Goal: Task Accomplishment & Management: Use online tool/utility

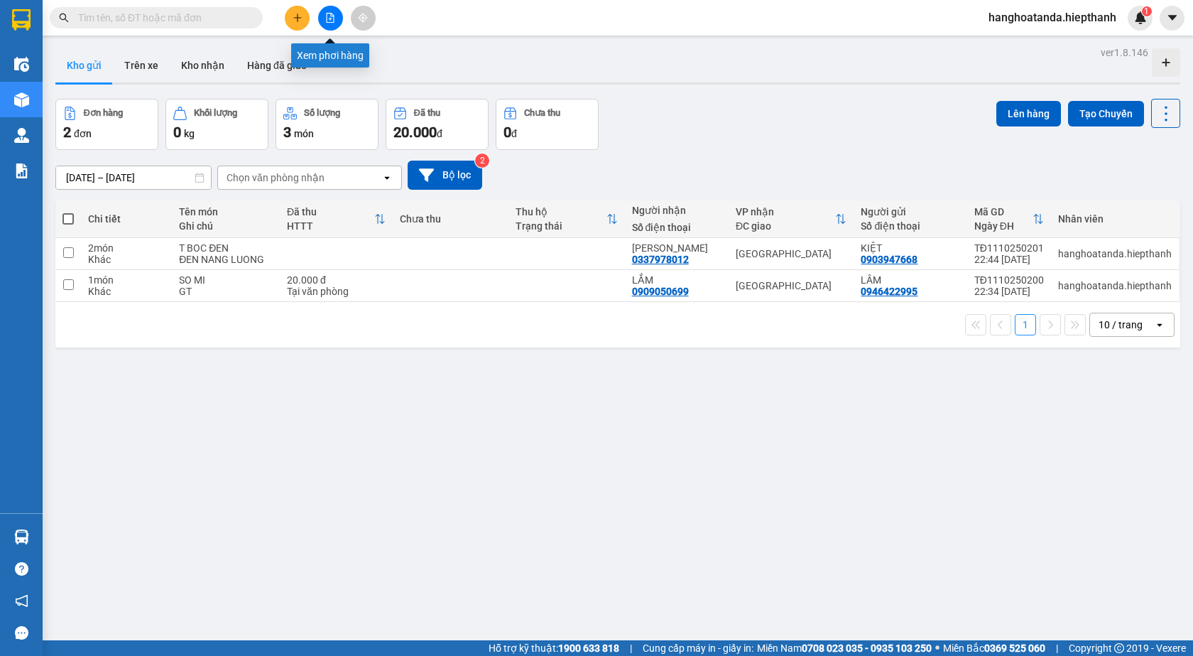
click at [332, 18] on icon "file-add" at bounding box center [330, 18] width 10 height 10
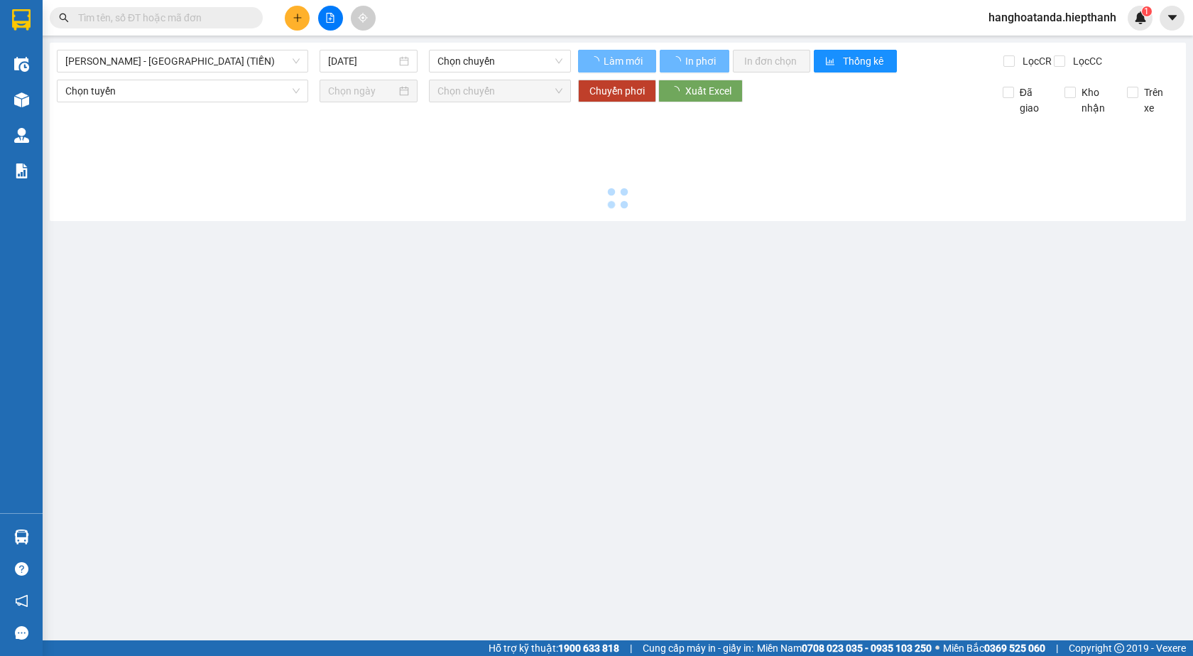
type input "[DATE]"
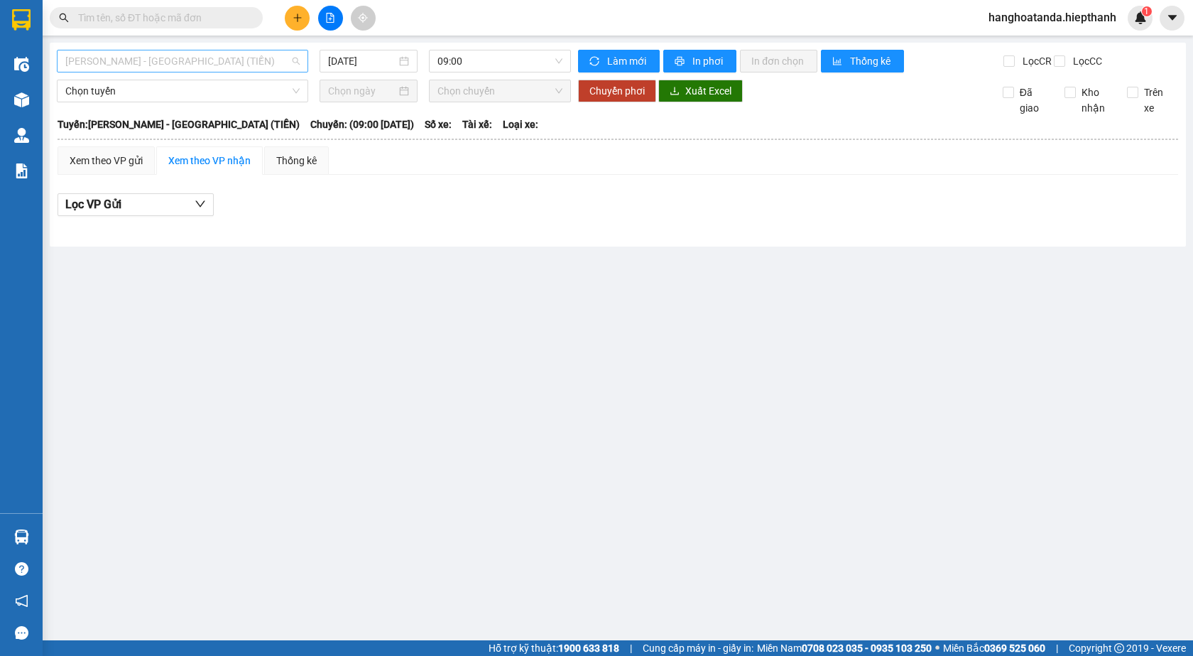
click at [114, 51] on span "[PERSON_NAME] - [GEOGRAPHIC_DATA] (TIỀN)" at bounding box center [182, 60] width 234 height 21
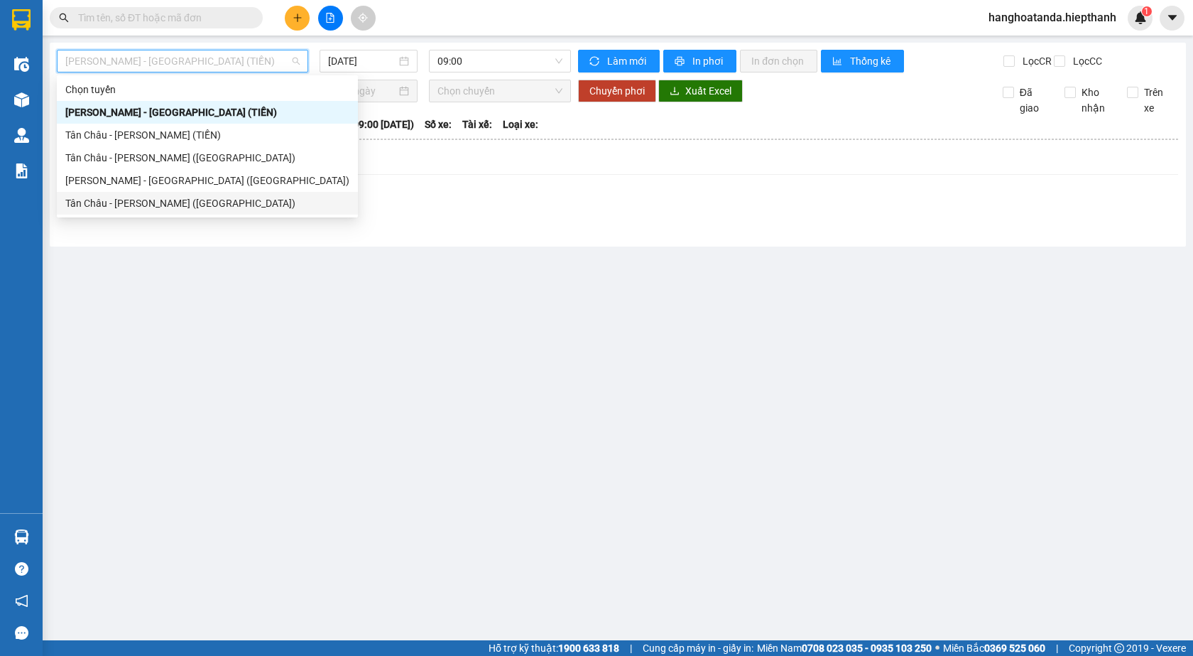
click at [120, 198] on div "Tân Châu - [PERSON_NAME] ([GEOGRAPHIC_DATA])" at bounding box center [207, 203] width 284 height 16
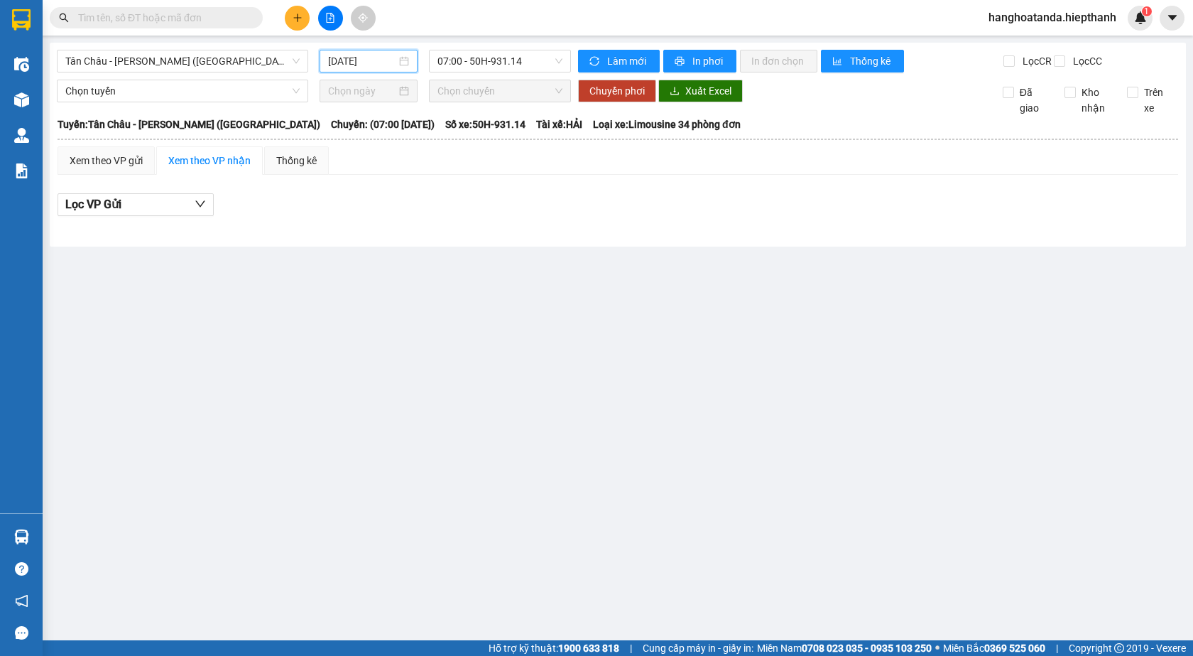
click at [369, 62] on input "[DATE]" at bounding box center [362, 61] width 68 height 16
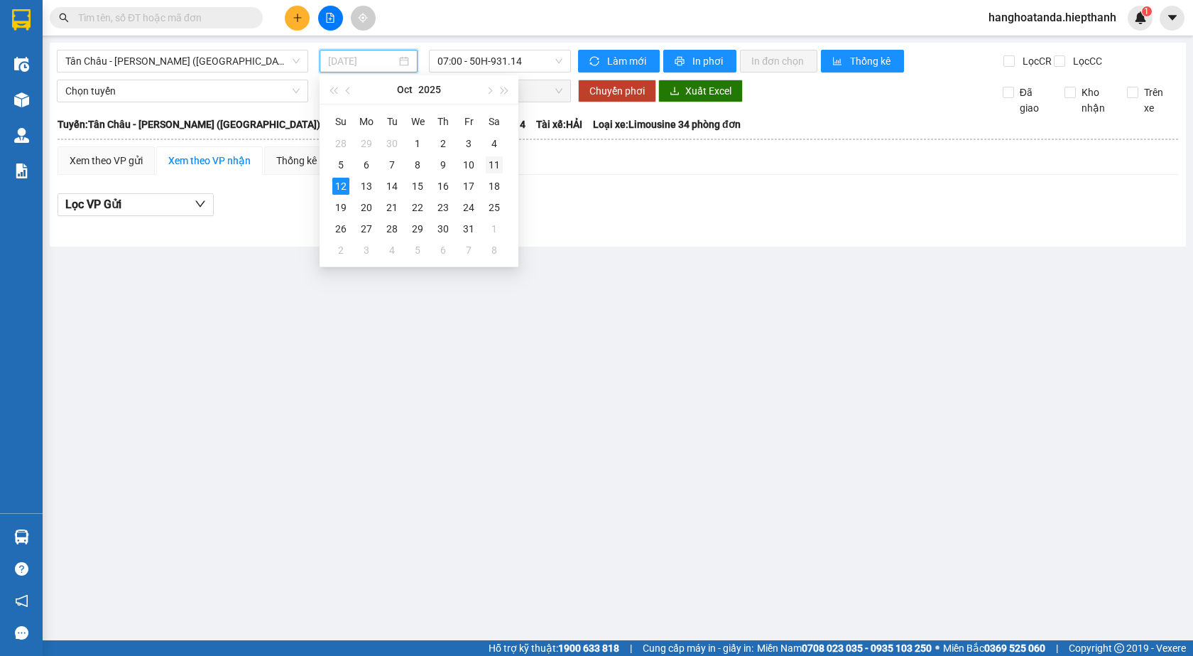
click at [494, 161] on div "11" at bounding box center [494, 164] width 17 height 17
type input "[DATE]"
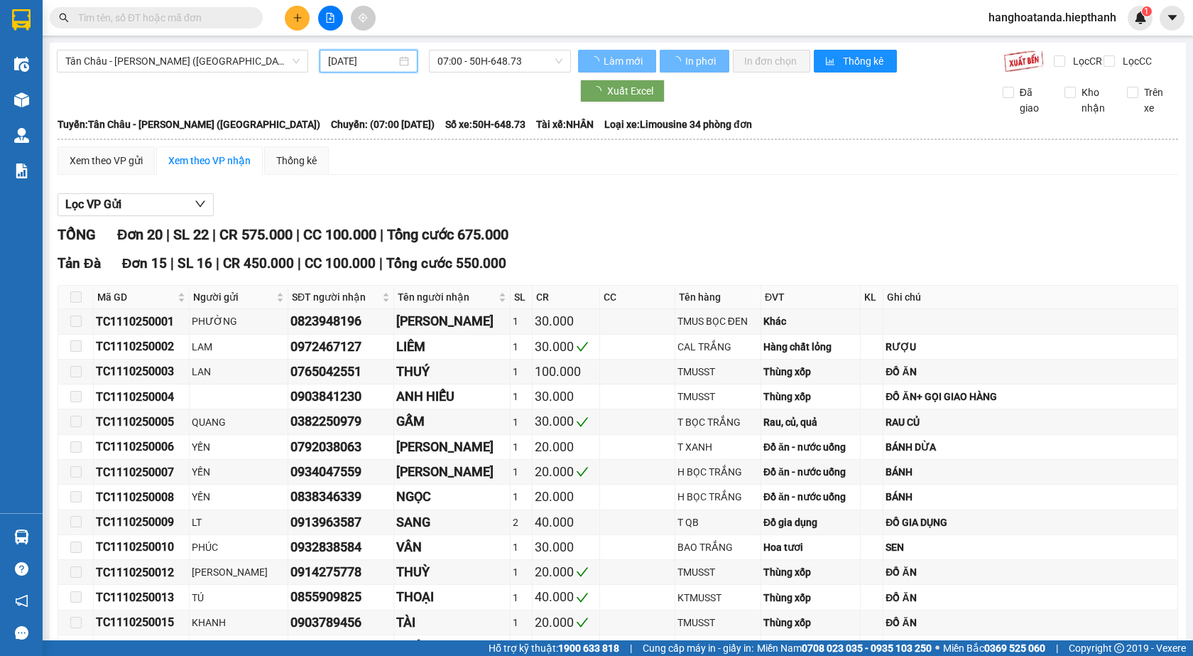
click at [496, 58] on span "07:00 - 50H-648.73" at bounding box center [500, 60] width 125 height 21
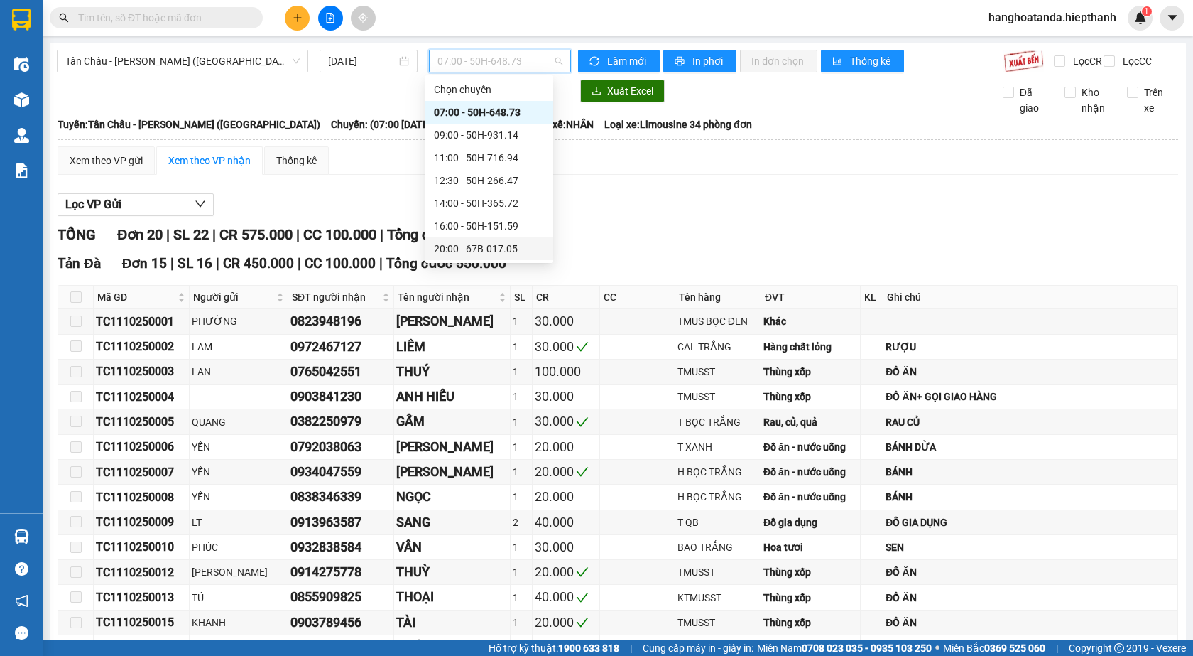
scroll to position [68, 0]
click at [481, 242] on div "23:59 - 50H-648.73" at bounding box center [489, 249] width 111 height 16
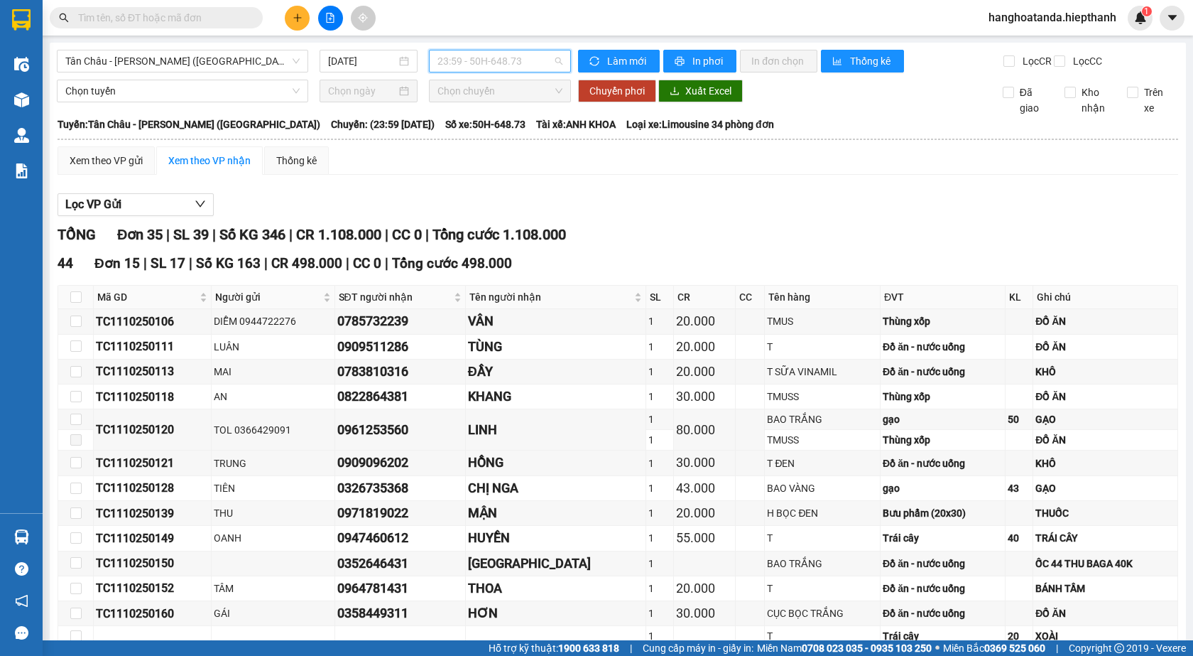
click at [471, 55] on span "23:59 - 50H-648.73" at bounding box center [500, 60] width 125 height 21
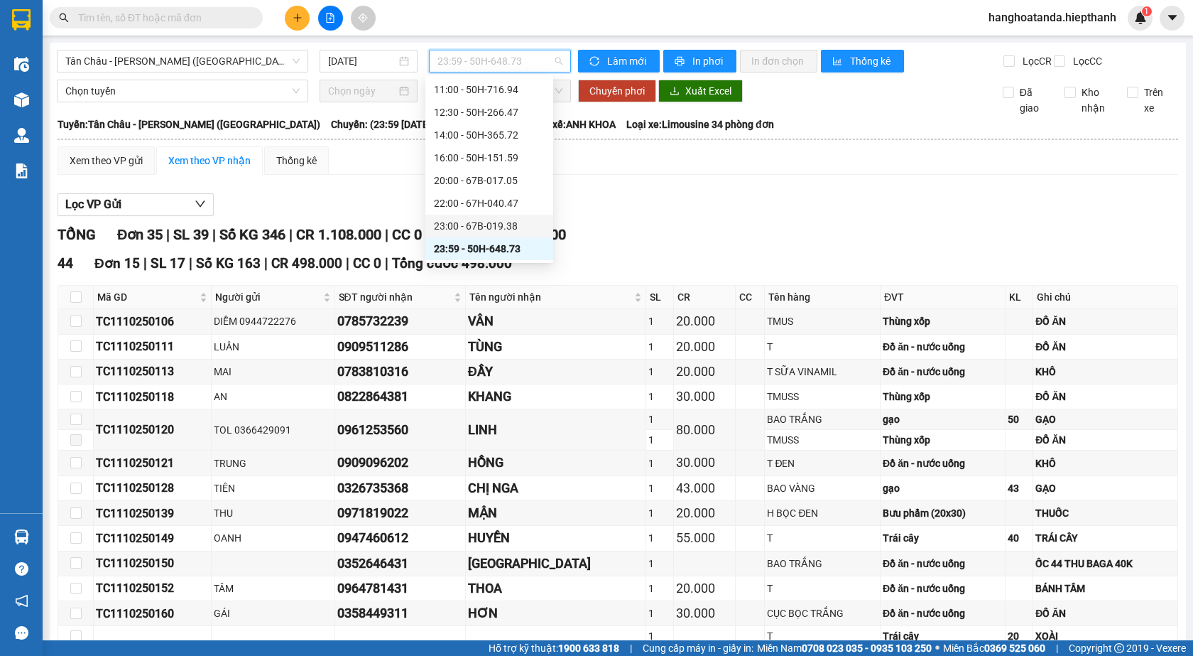
click at [484, 223] on div "23:00 - 67B-019.38" at bounding box center [489, 226] width 111 height 16
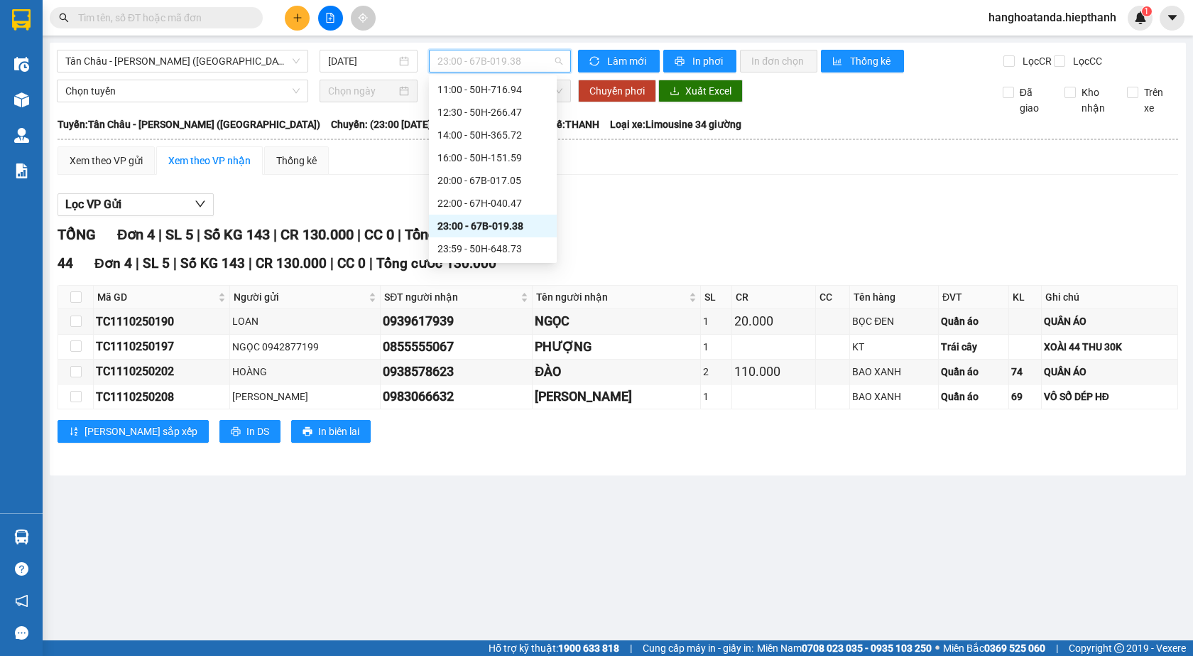
click at [479, 58] on span "23:00 - 67B-019.38" at bounding box center [500, 60] width 125 height 21
click at [458, 199] on div "22:00 - 67H-040.47" at bounding box center [493, 203] width 111 height 16
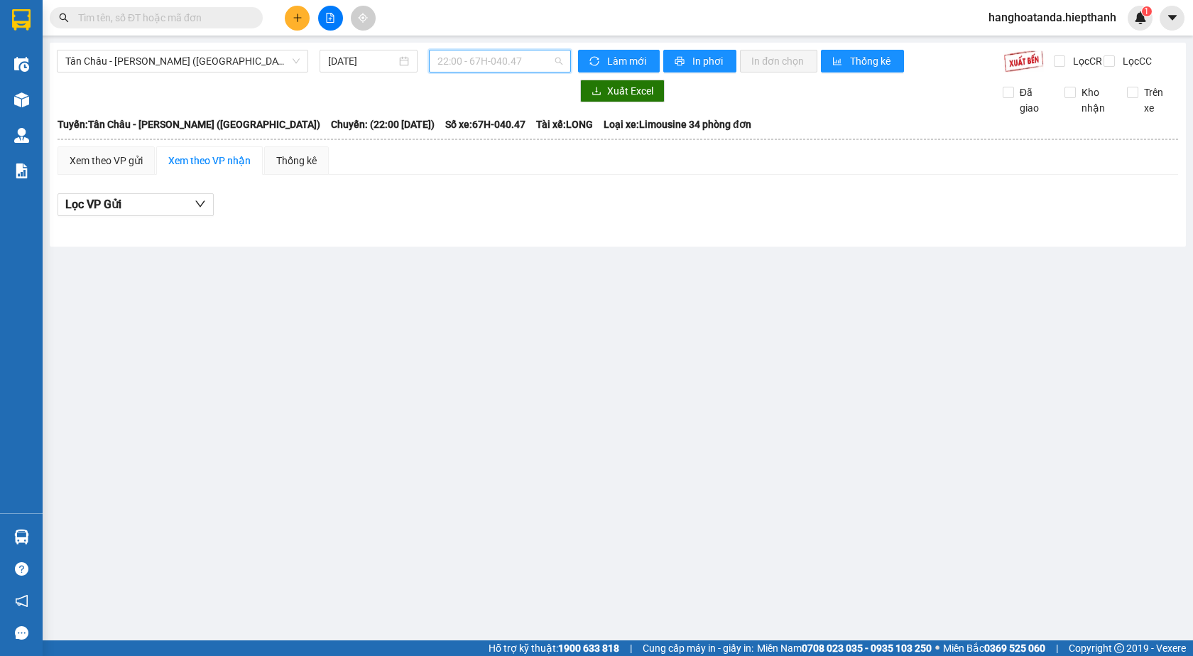
click at [491, 65] on span "22:00 - 67H-040.47" at bounding box center [500, 60] width 125 height 21
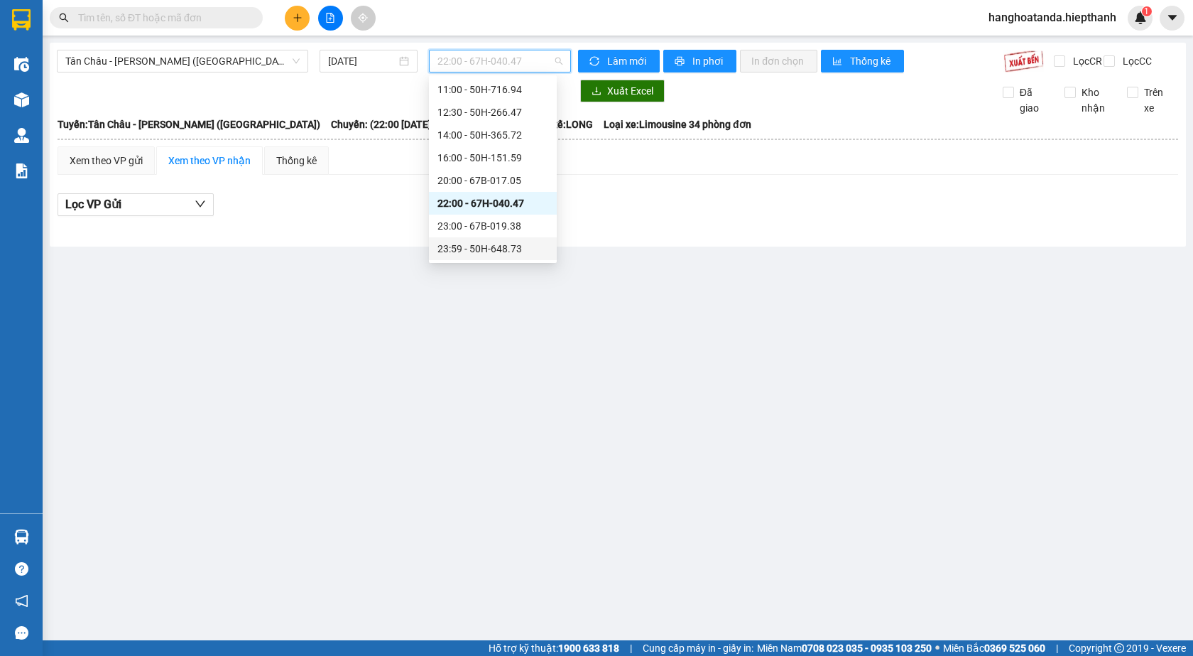
click at [472, 250] on div "23:59 - 50H-648.73" at bounding box center [493, 249] width 111 height 16
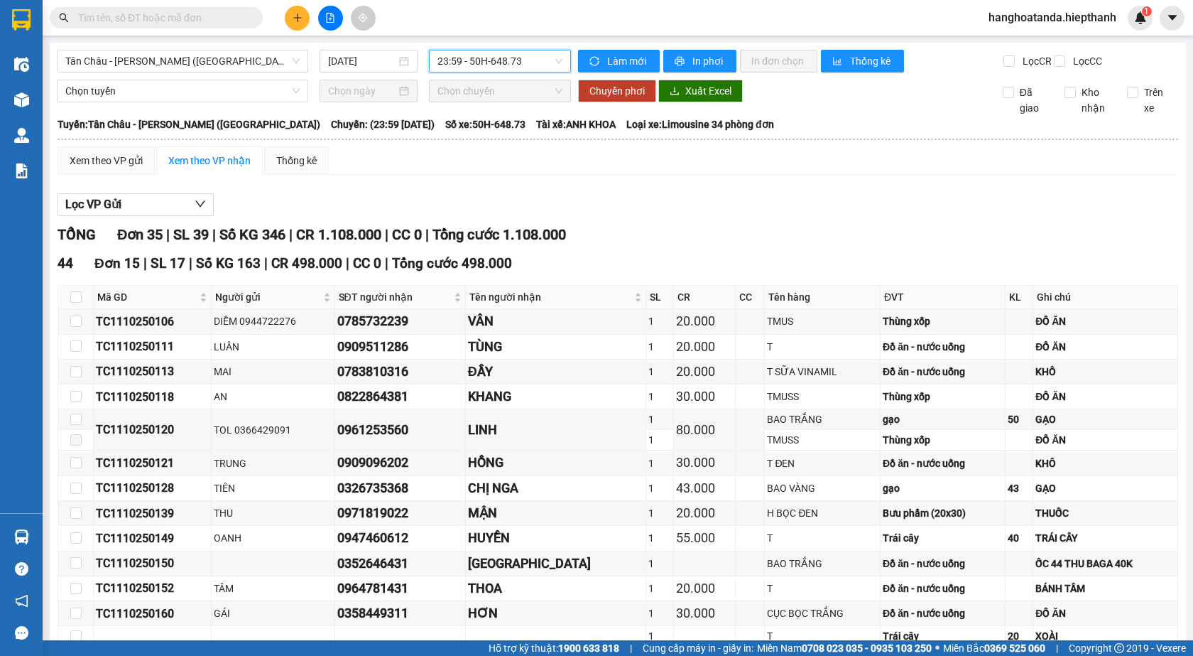
click at [445, 61] on span "23:59 - 50H-648.73" at bounding box center [500, 60] width 125 height 21
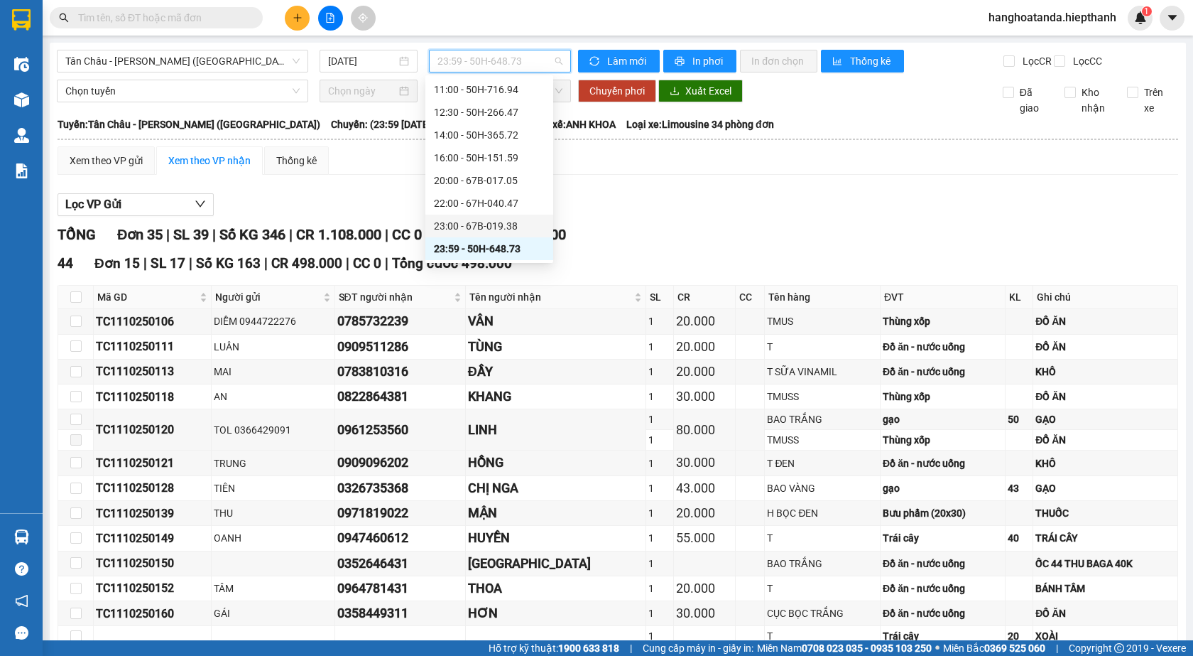
click at [455, 226] on div "23:00 - 67B-019.38" at bounding box center [489, 226] width 111 height 16
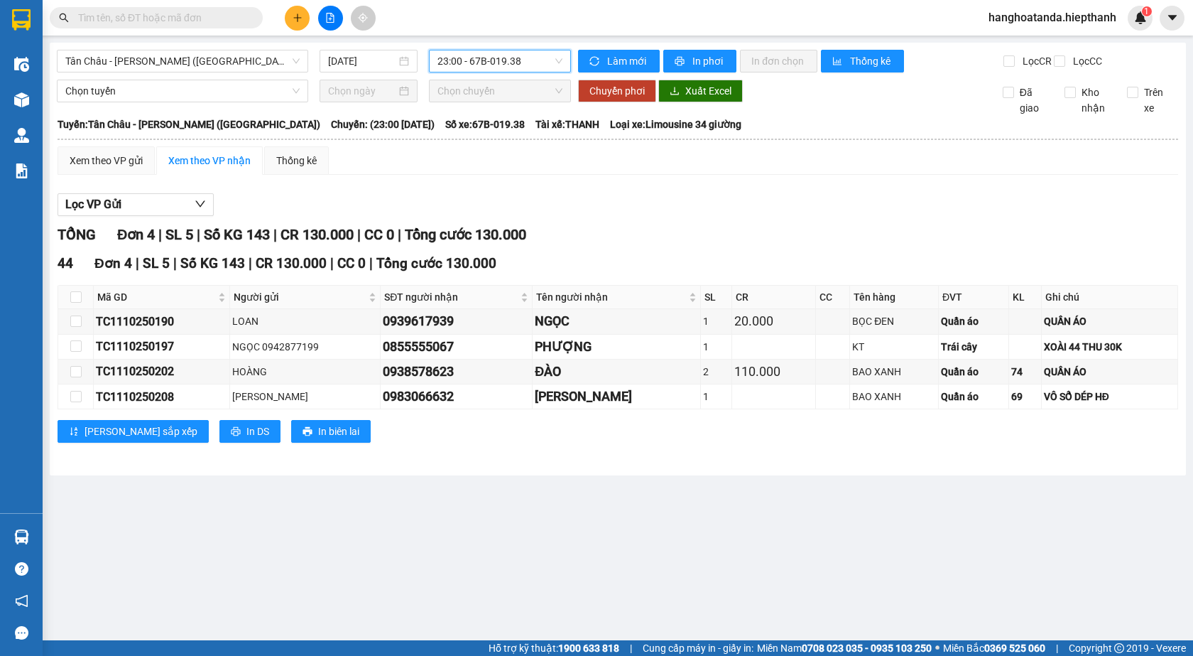
click at [490, 63] on span "23:00 - 67B-019.38" at bounding box center [500, 60] width 125 height 21
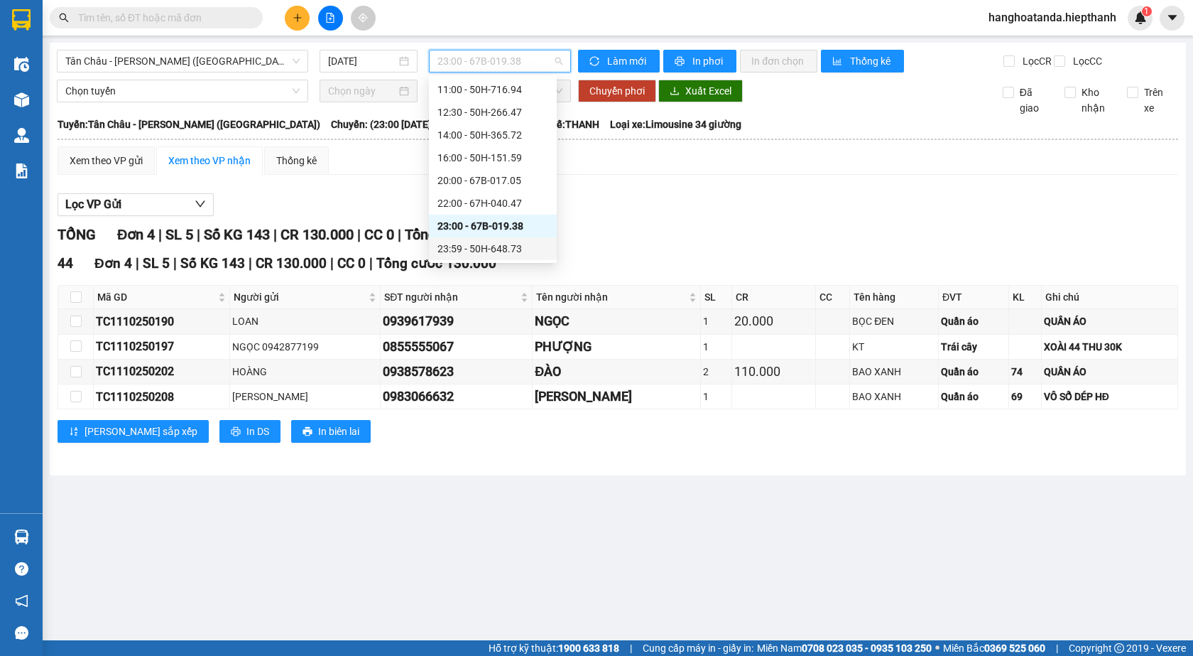
click at [486, 254] on div "23:59 - 50H-648.73" at bounding box center [493, 249] width 111 height 16
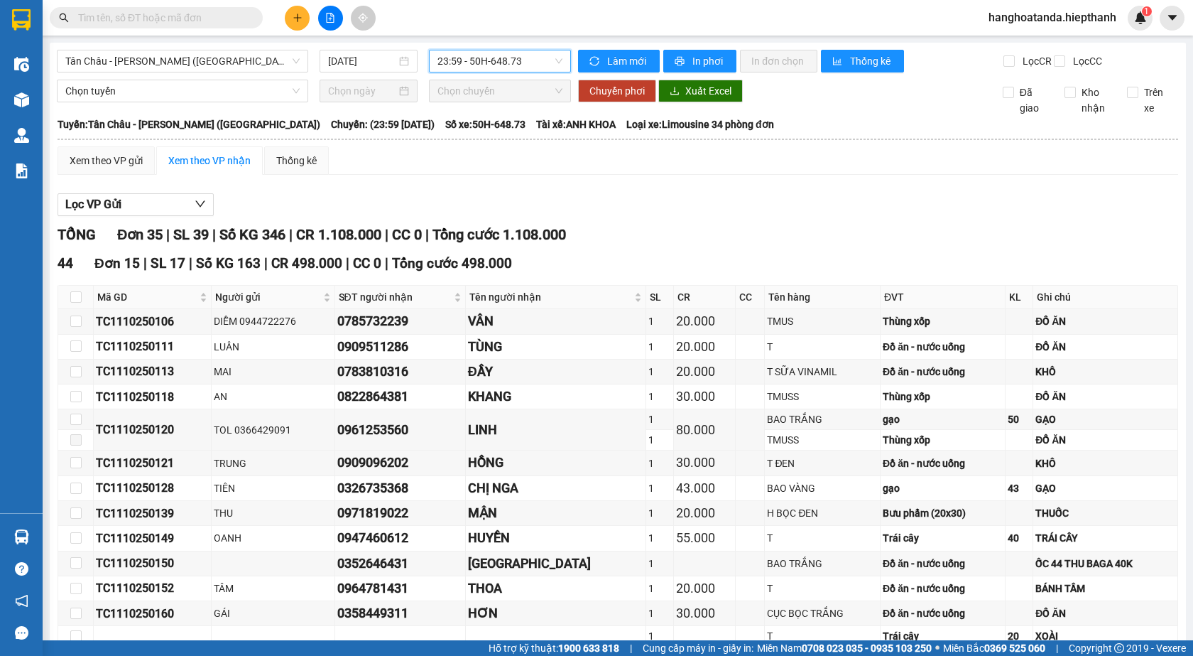
click at [477, 53] on span "23:59 - 50H-648.73" at bounding box center [500, 60] width 125 height 21
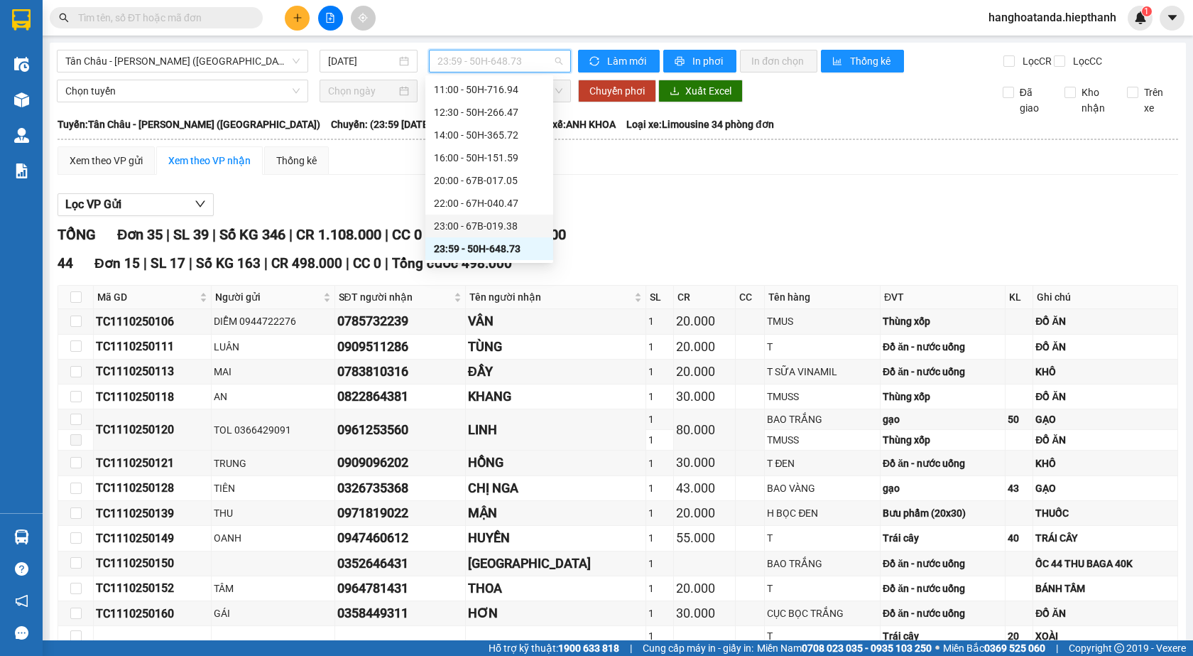
click at [475, 224] on div "23:00 - 67B-019.38" at bounding box center [489, 226] width 111 height 16
